Goal: Transaction & Acquisition: Purchase product/service

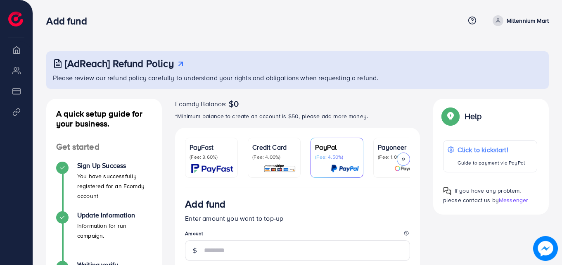
click at [206, 160] on p "(Fee: 3.60%)" at bounding box center [211, 157] width 44 height 7
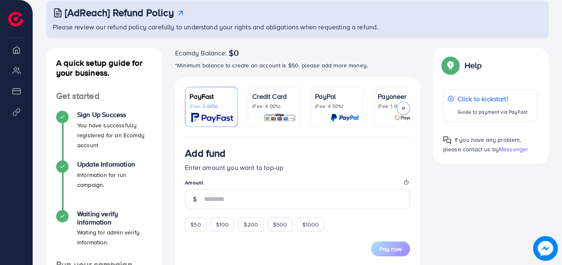
scroll to position [83, 0]
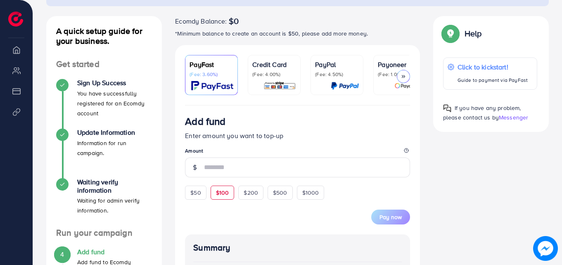
click at [227, 193] on span "$100" at bounding box center [222, 192] width 13 height 8
type input "***"
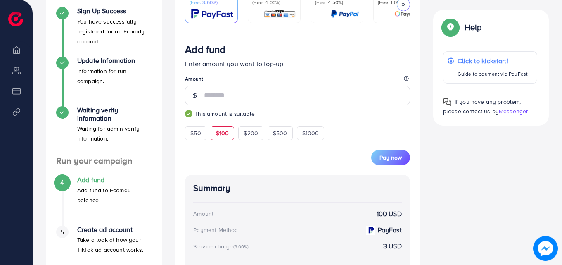
scroll to position [206, 0]
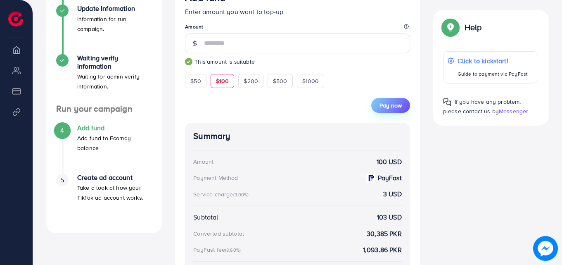
click at [393, 100] on button "Pay now" at bounding box center [390, 105] width 39 height 15
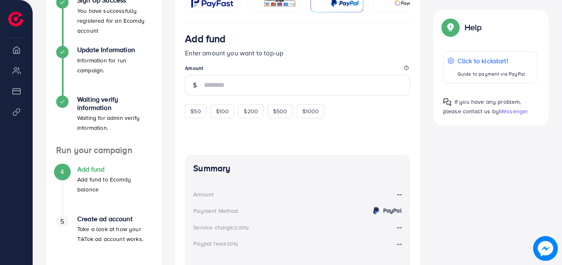
scroll to position [124, 0]
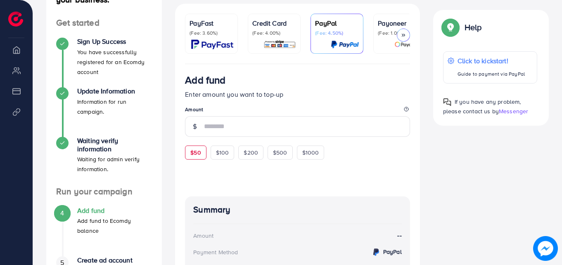
click at [195, 151] on span "$50" at bounding box center [195, 152] width 10 height 8
type input "**"
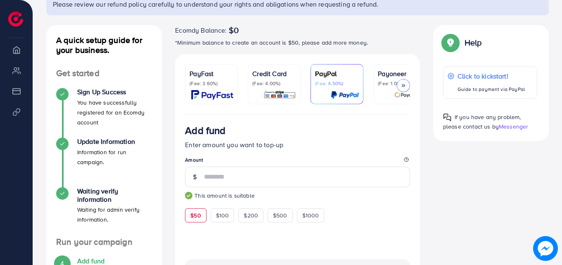
scroll to position [16, 0]
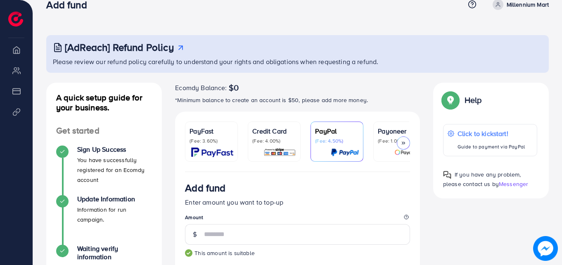
click at [204, 146] on div "PayFast (Fee: 3.60%)" at bounding box center [211, 141] width 44 height 31
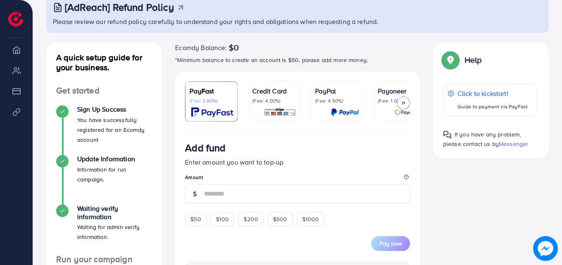
scroll to position [181, 0]
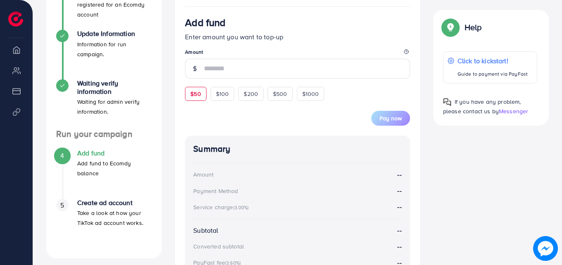
click at [197, 98] on span "$50" at bounding box center [195, 94] width 10 height 8
type input "**"
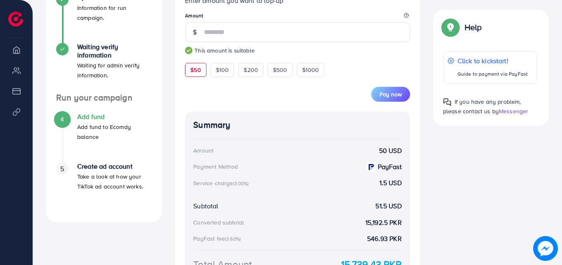
scroll to position [222, 0]
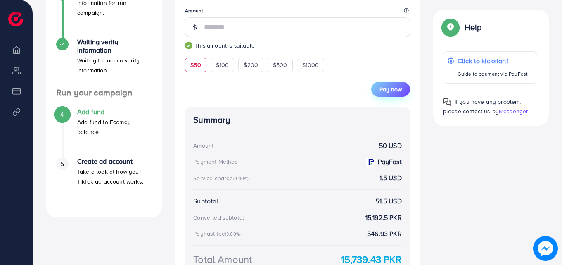
click at [393, 93] on span "Pay now" at bounding box center [390, 89] width 22 height 8
